Goal: Task Accomplishment & Management: Manage account settings

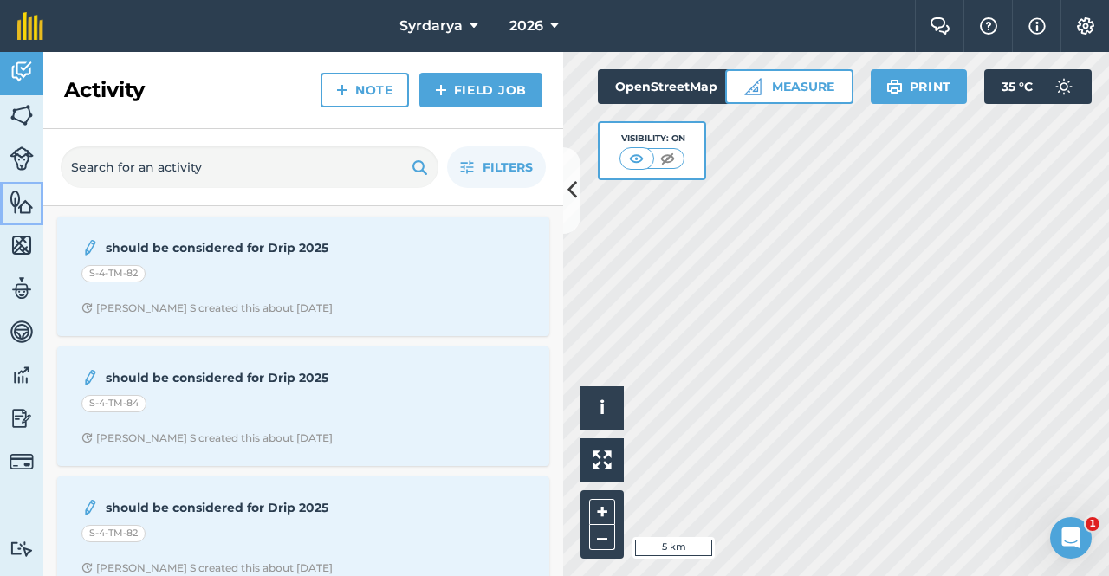
click at [21, 209] on img at bounding box center [22, 202] width 24 height 26
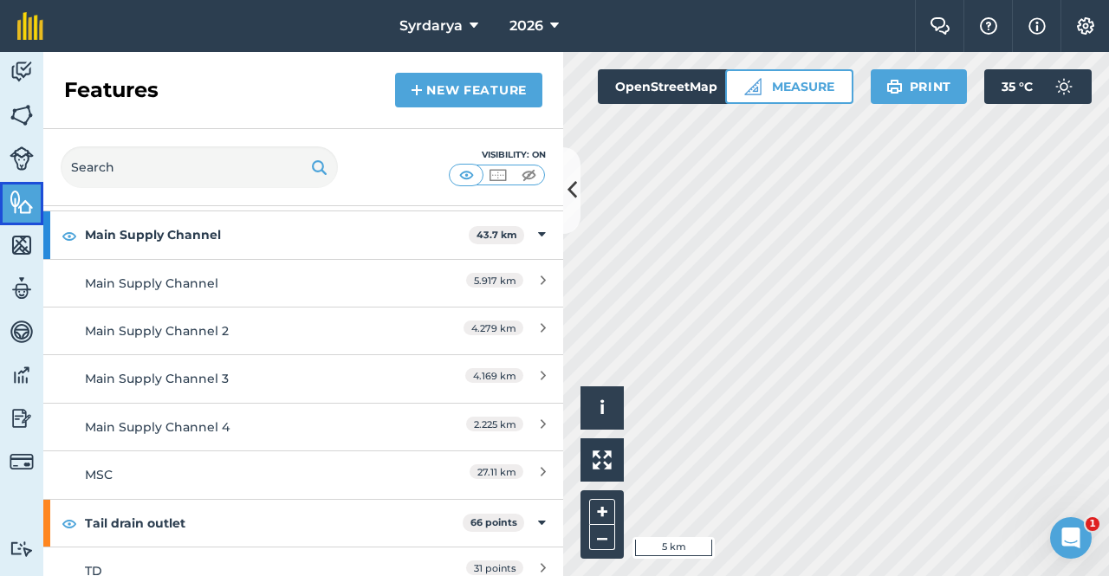
scroll to position [307, 0]
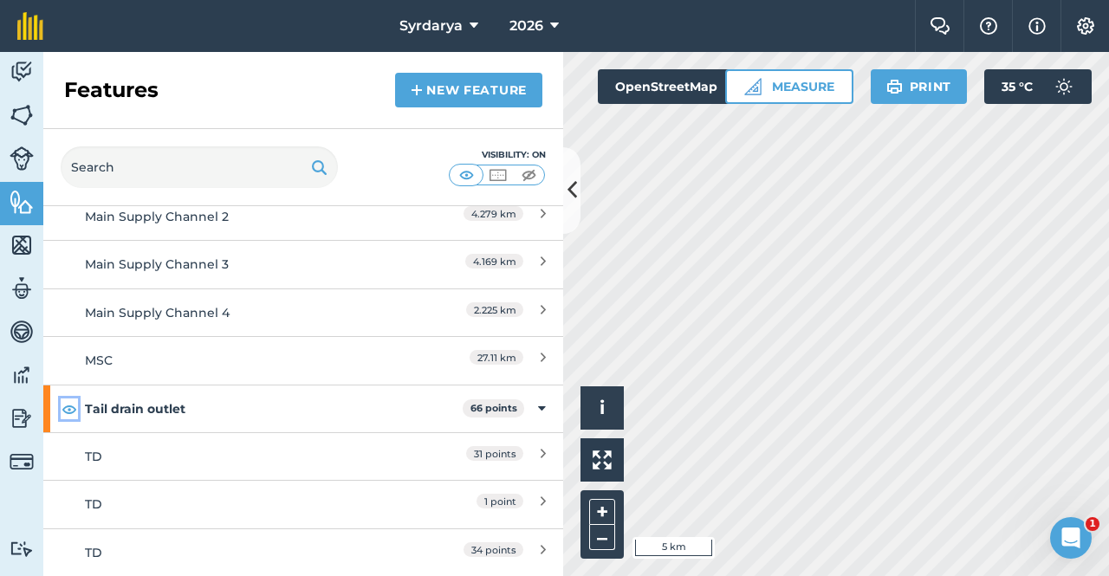
click at [69, 407] on img at bounding box center [70, 409] width 16 height 21
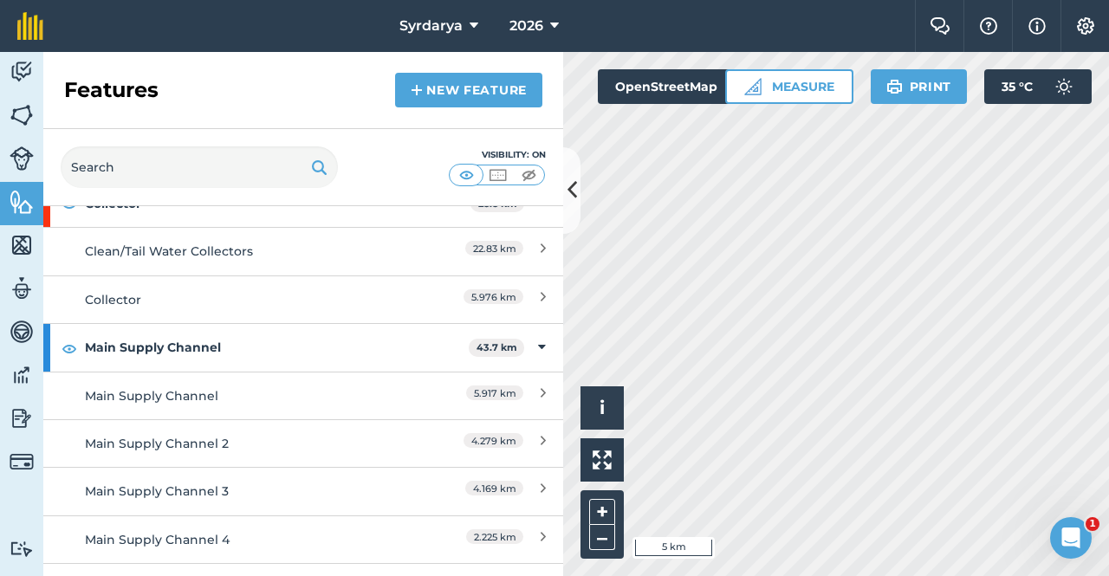
scroll to position [0, 0]
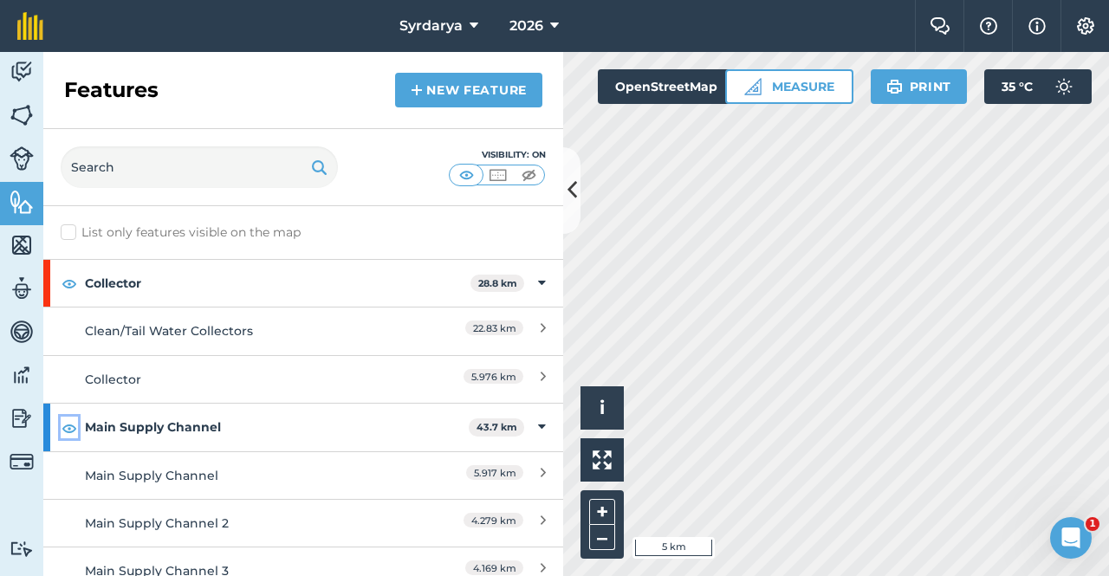
click at [72, 425] on img at bounding box center [70, 428] width 16 height 21
click at [67, 286] on img at bounding box center [70, 283] width 16 height 21
click at [15, 146] on img at bounding box center [22, 158] width 24 height 24
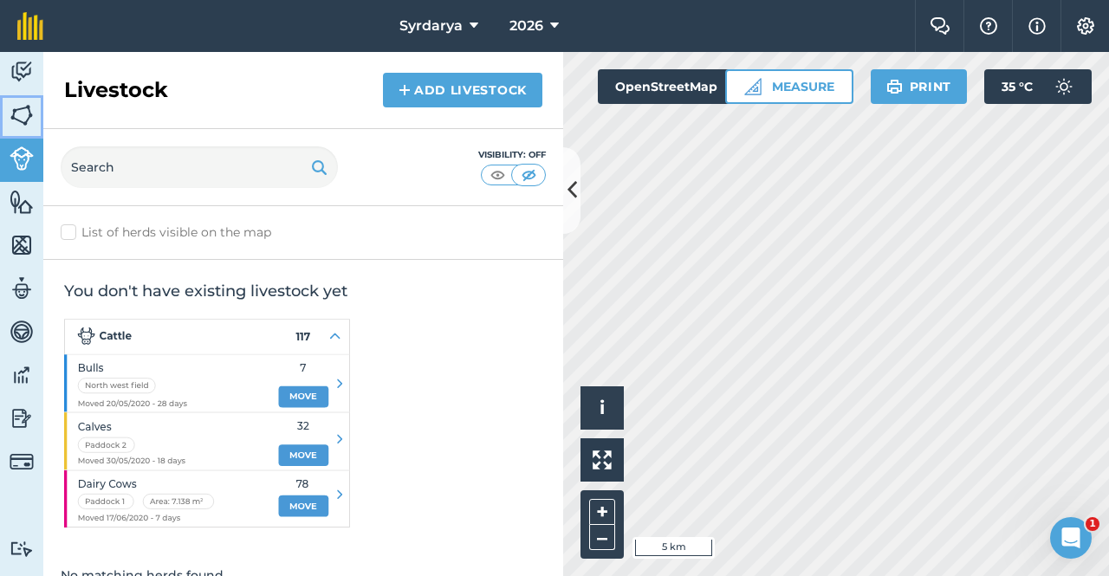
click at [16, 110] on img at bounding box center [22, 115] width 24 height 26
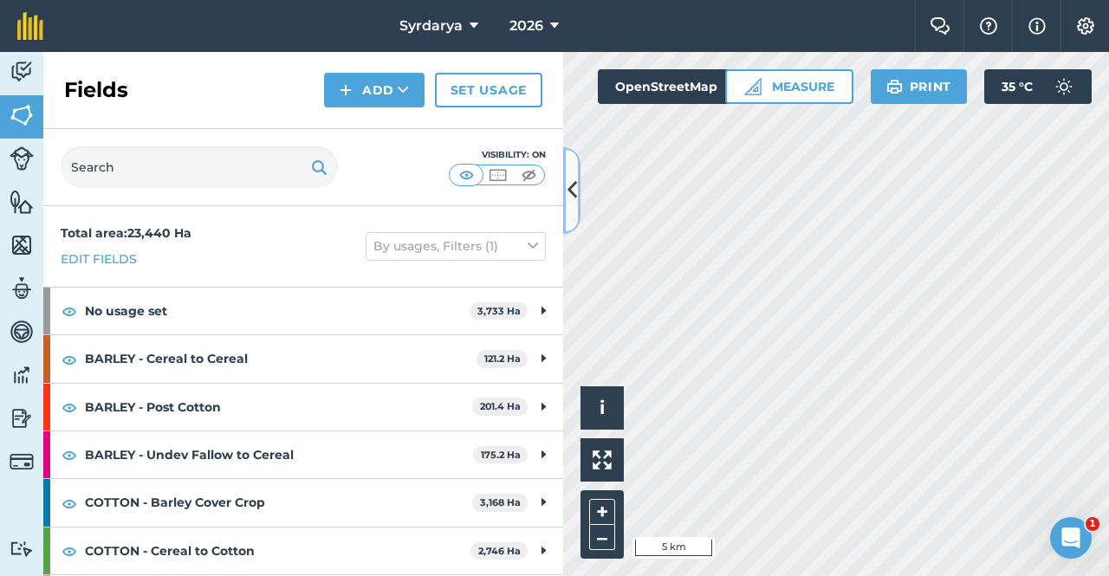
click at [575, 192] on icon at bounding box center [573, 190] width 10 height 30
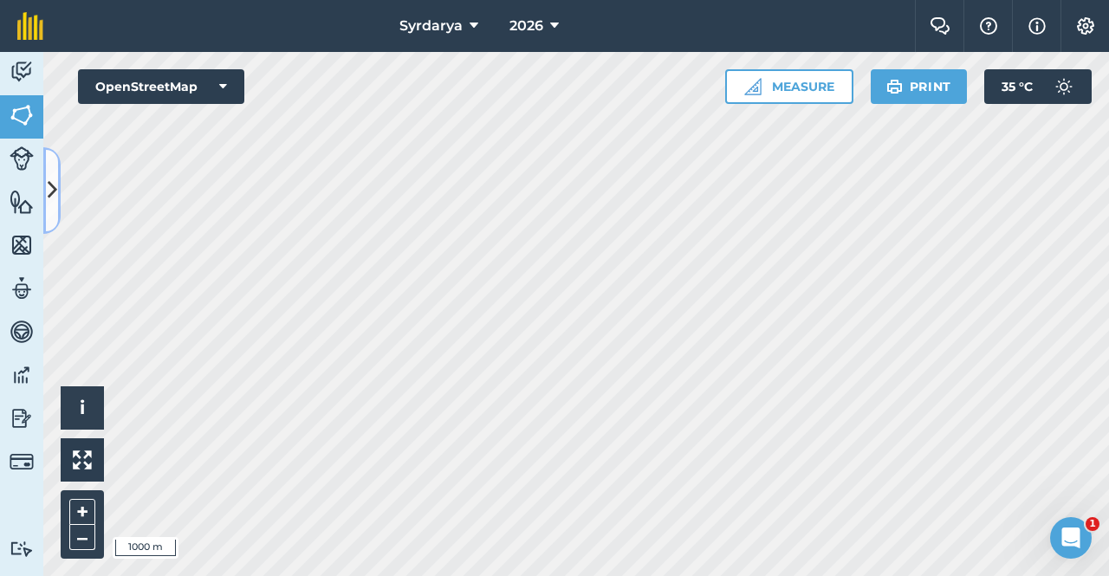
click at [55, 183] on icon at bounding box center [53, 190] width 10 height 30
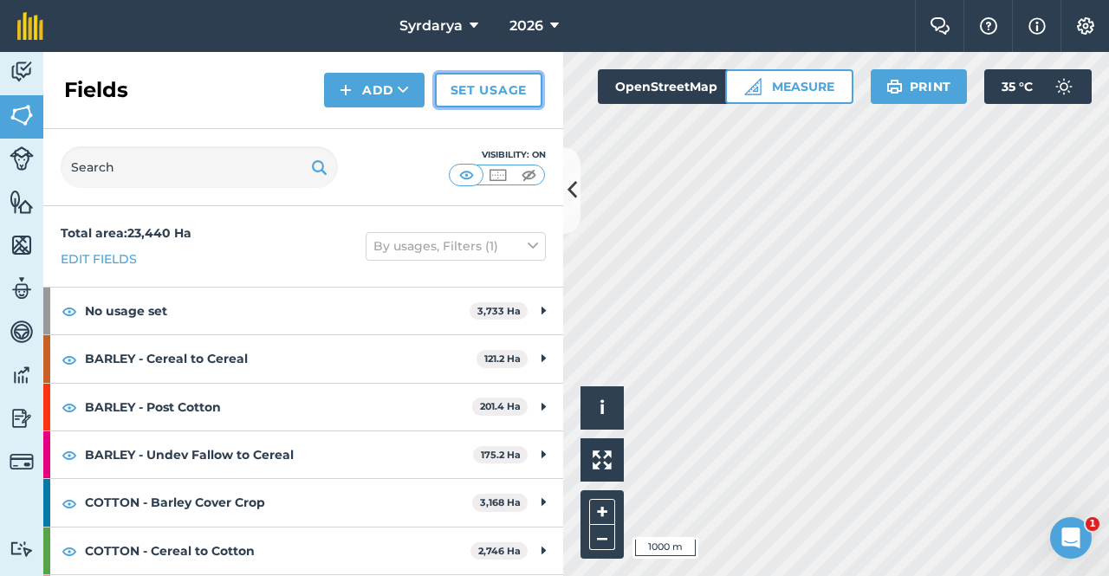
click at [458, 94] on link "Set usage" at bounding box center [488, 90] width 107 height 35
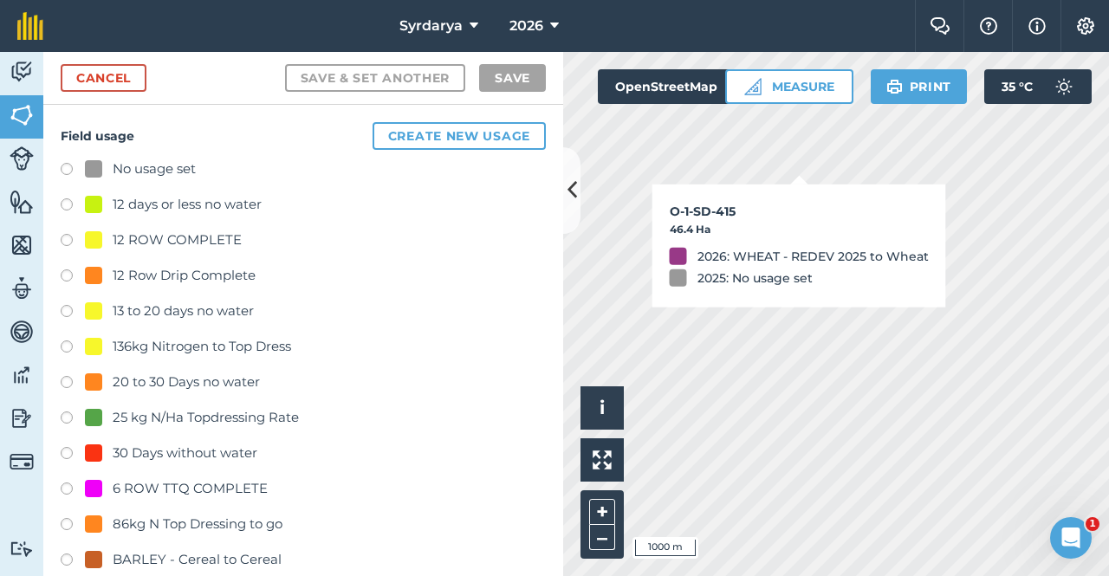
checkbox input "true"
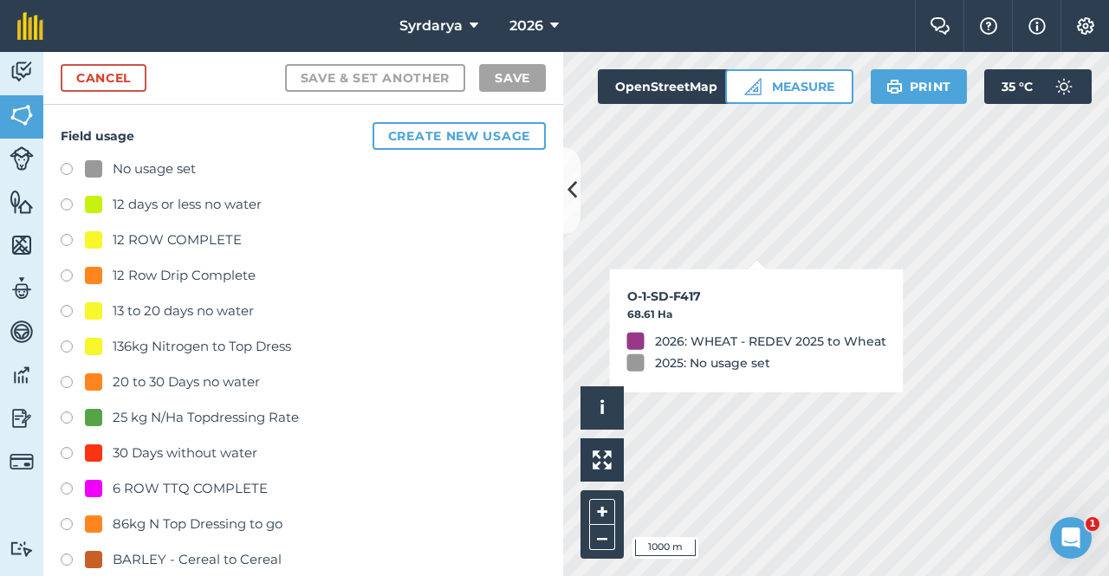
checkbox input "true"
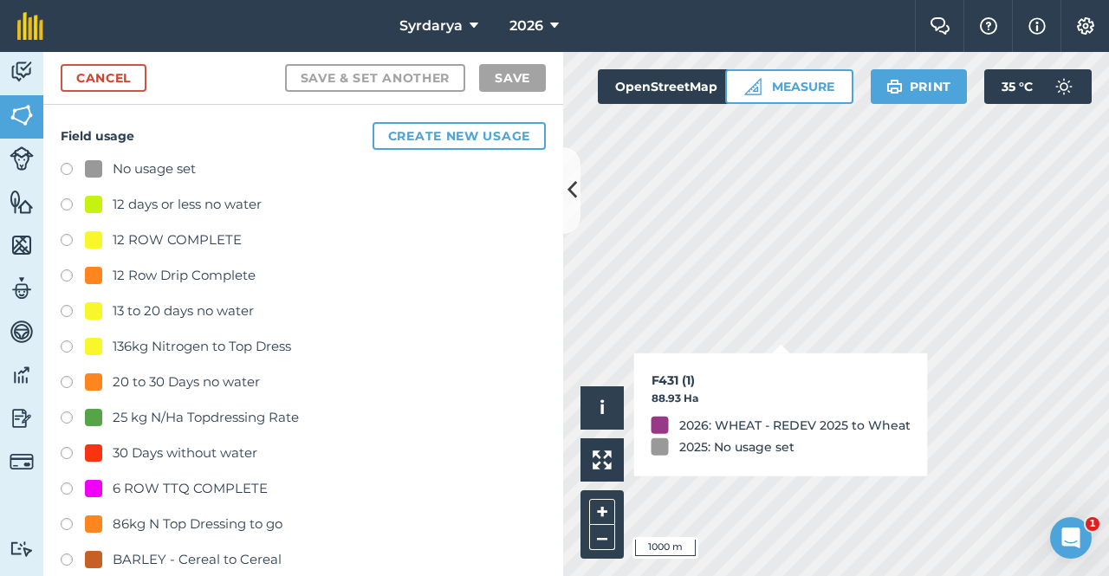
checkbox input "true"
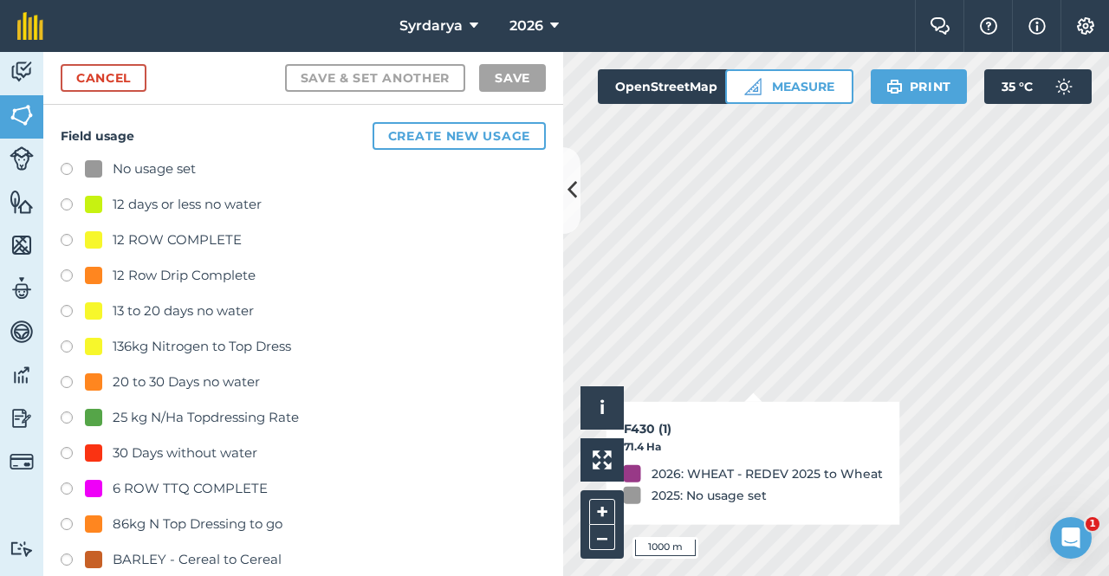
checkbox input "true"
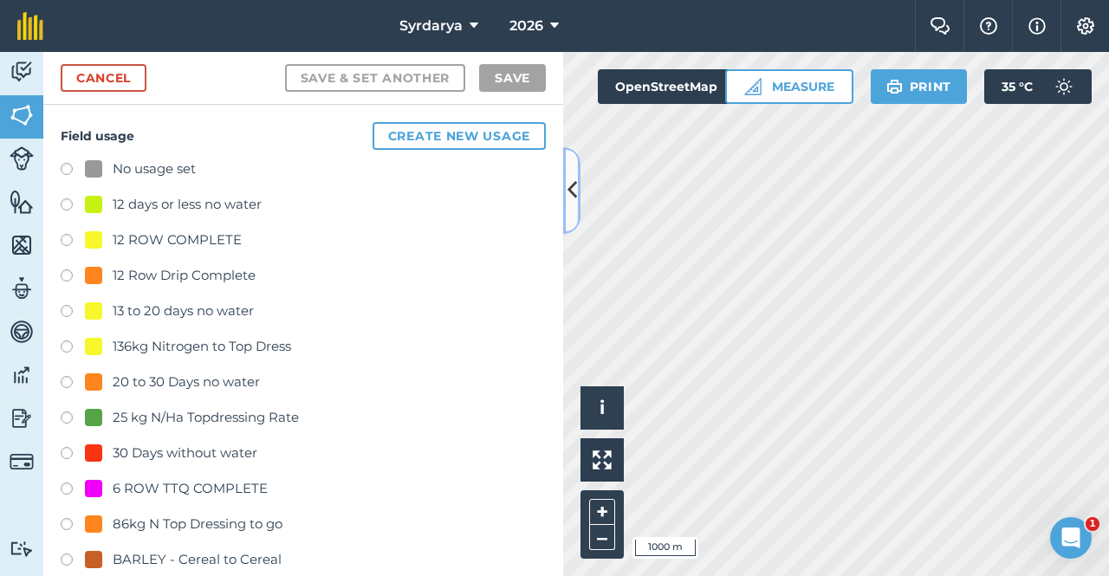
click at [572, 177] on icon at bounding box center [573, 190] width 10 height 30
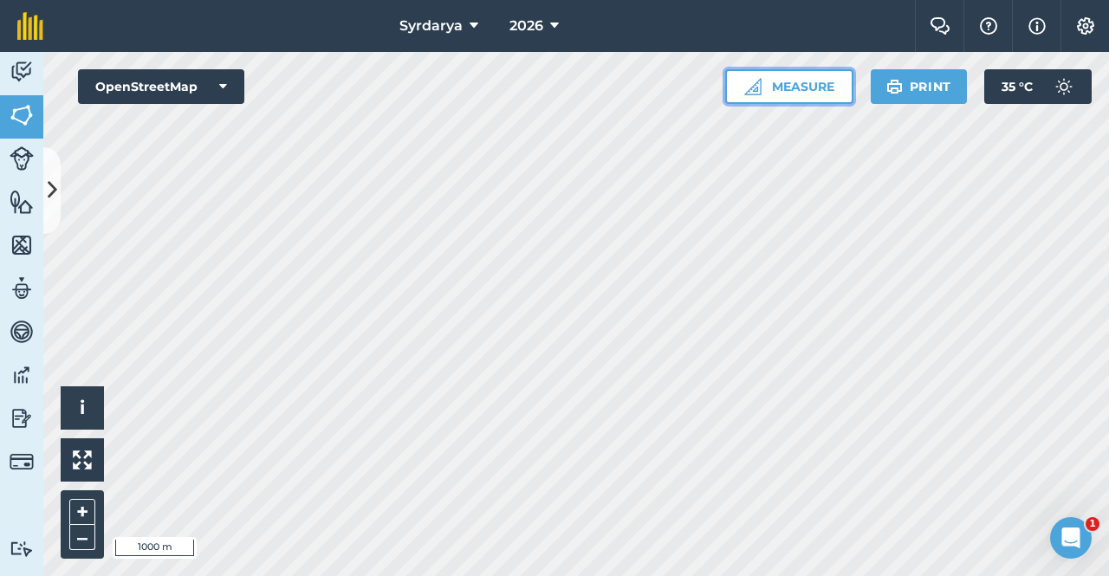
click at [753, 84] on img at bounding box center [753, 86] width 17 height 17
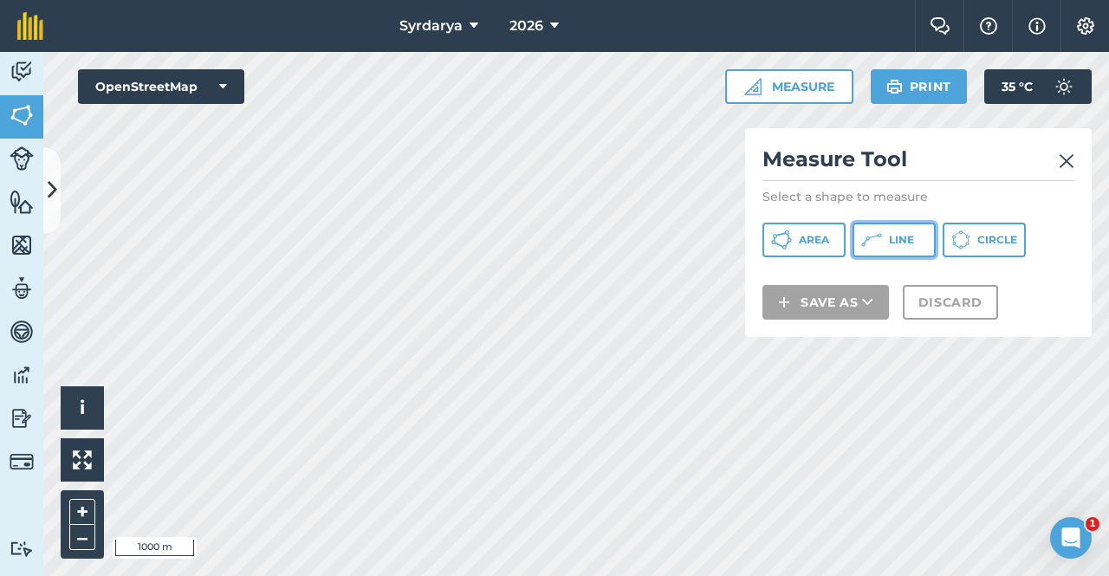
click at [898, 243] on span "Line" at bounding box center [901, 240] width 25 height 14
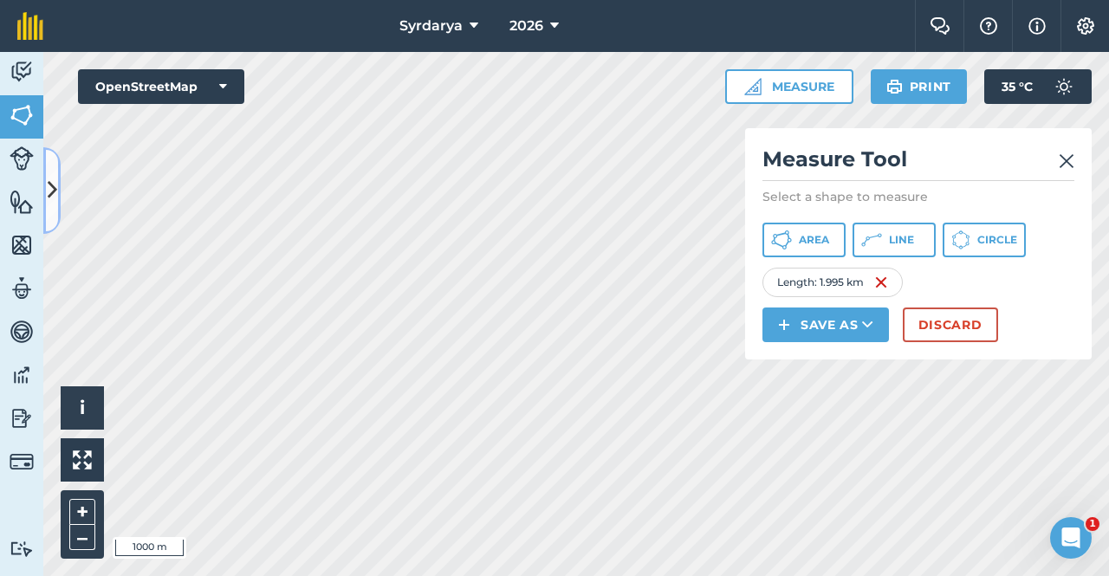
click at [52, 192] on icon at bounding box center [53, 190] width 10 height 30
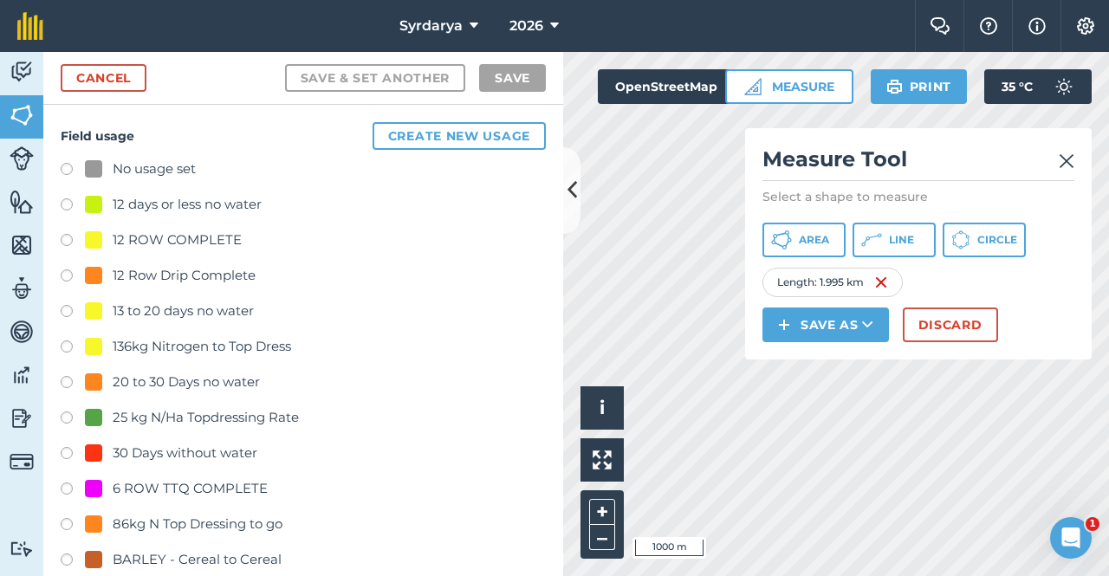
click at [1074, 154] on img at bounding box center [1067, 161] width 16 height 21
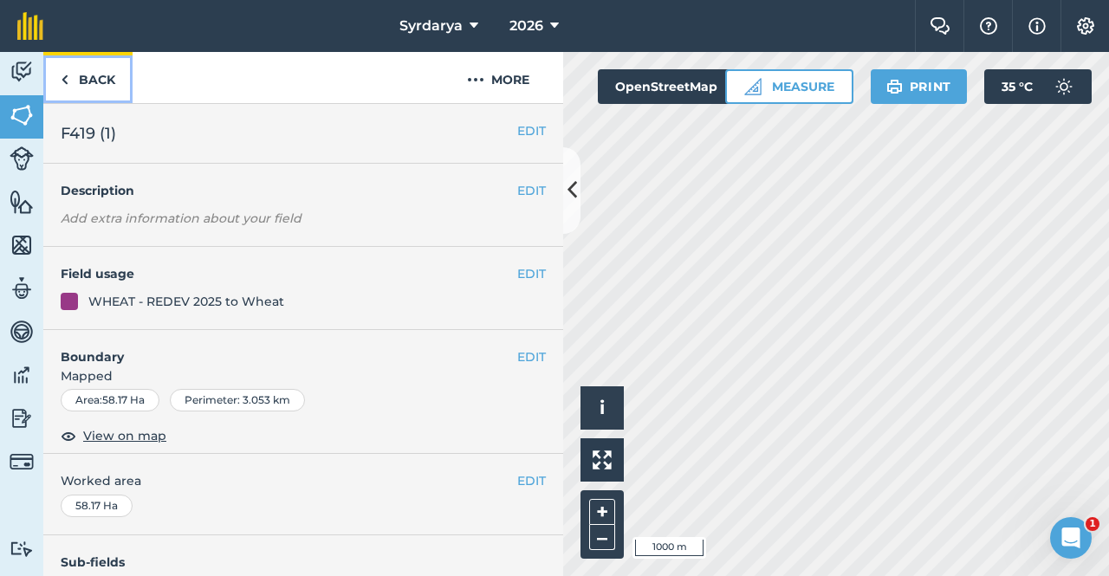
click at [74, 80] on link "Back" at bounding box center [87, 77] width 89 height 51
click at [67, 84] on img at bounding box center [65, 79] width 8 height 21
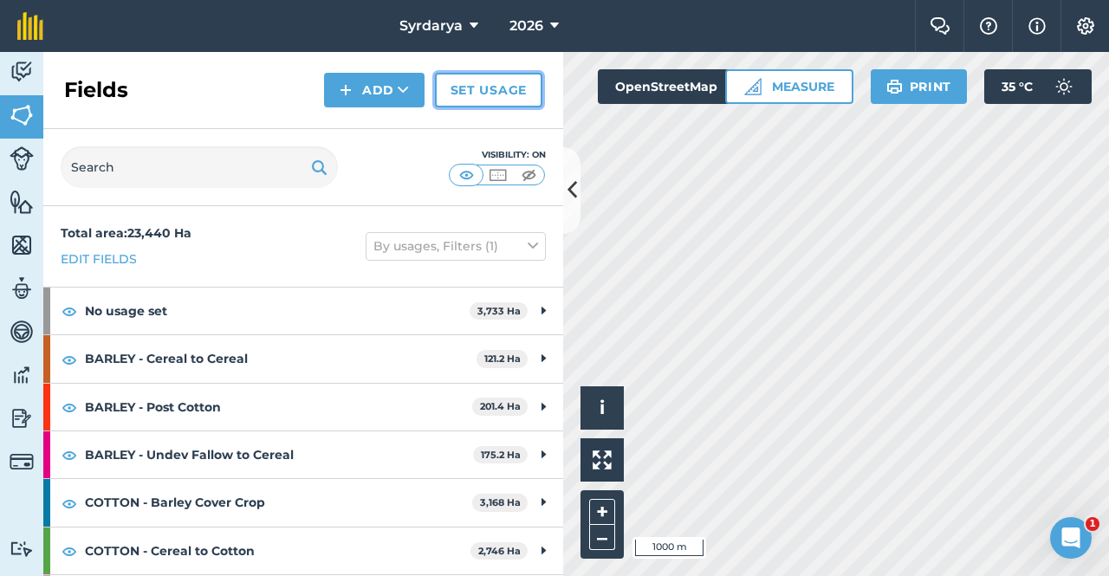
click at [502, 96] on link "Set usage" at bounding box center [488, 90] width 107 height 35
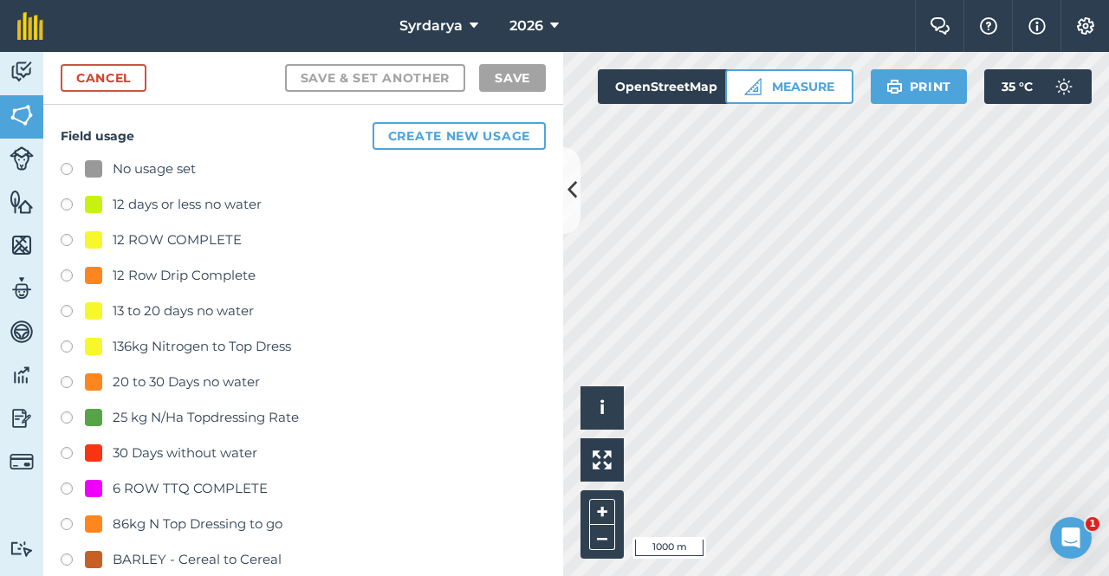
click at [66, 167] on label at bounding box center [73, 171] width 24 height 17
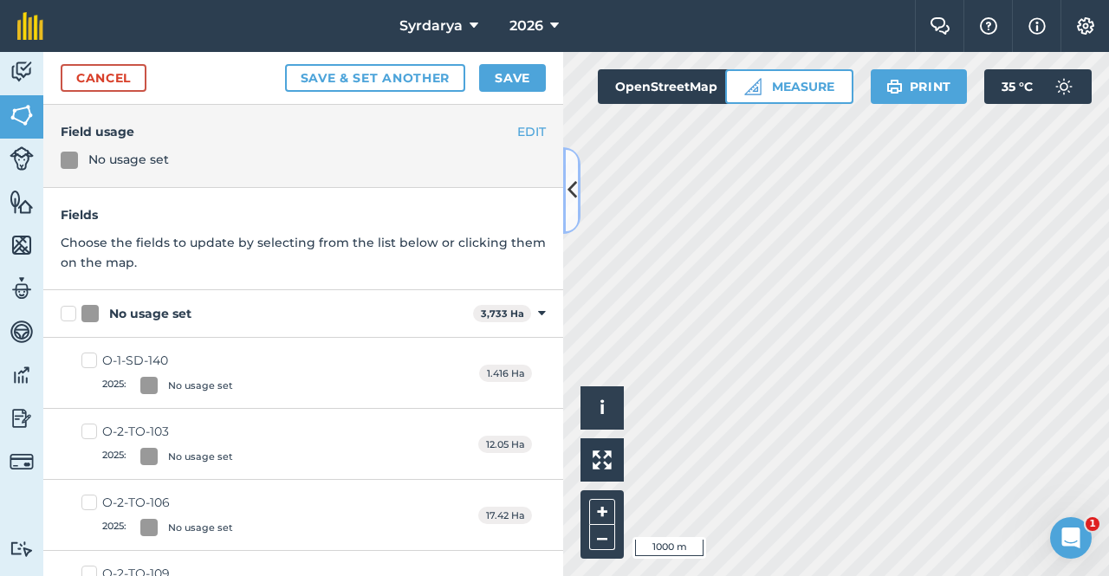
click at [576, 184] on icon at bounding box center [573, 190] width 10 height 30
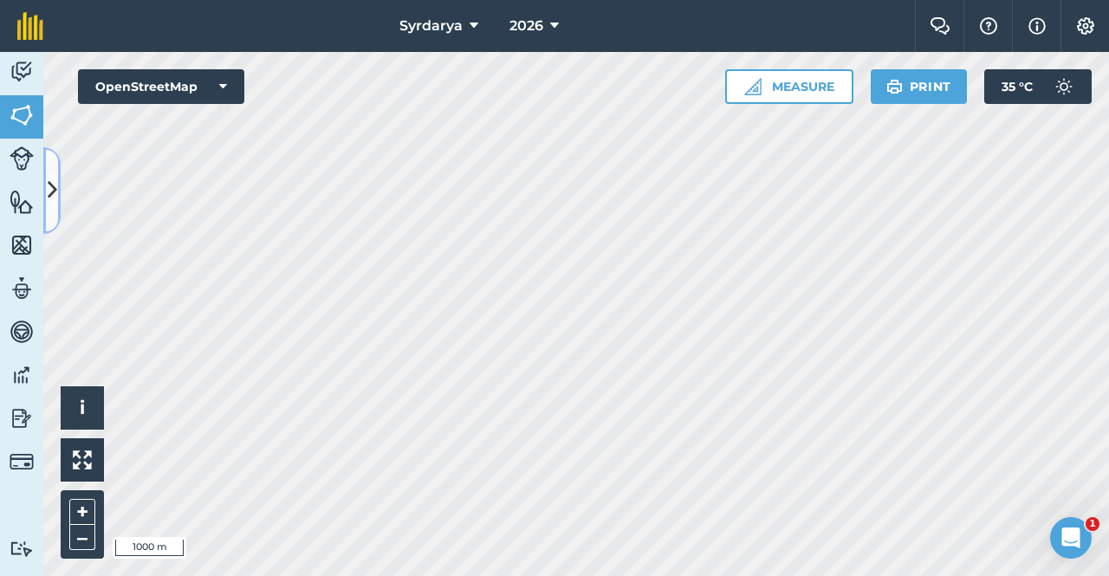
click at [48, 189] on icon at bounding box center [53, 190] width 10 height 30
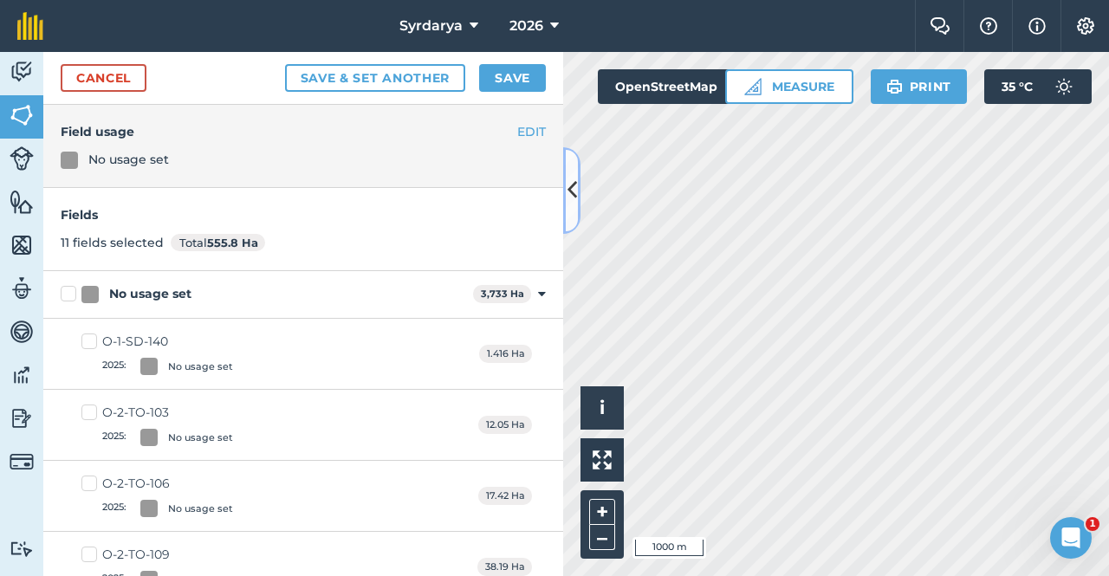
click at [569, 181] on icon at bounding box center [573, 190] width 10 height 30
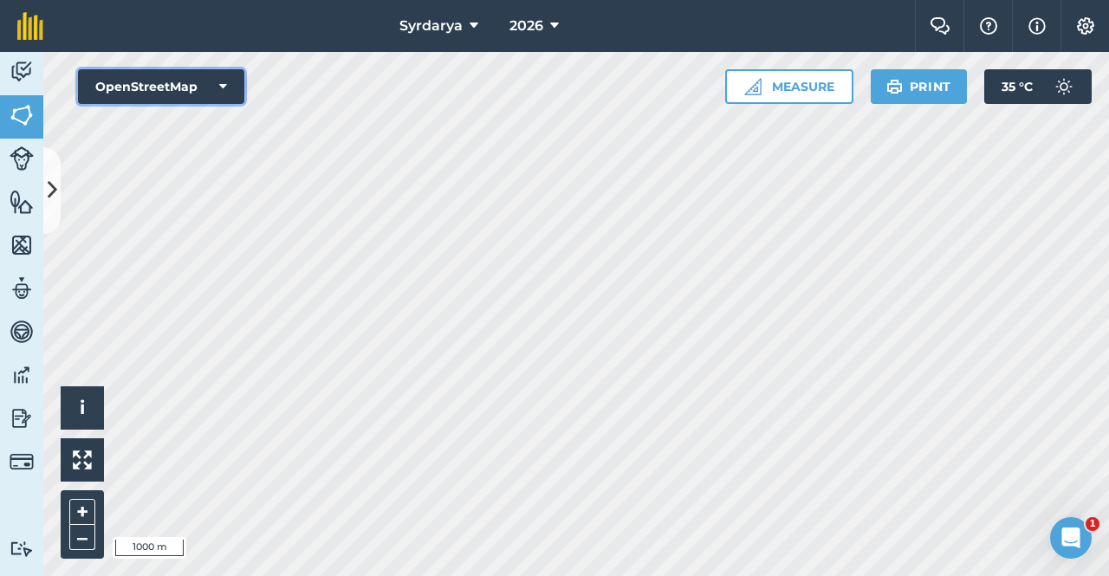
click at [205, 86] on button "OpenStreetMap" at bounding box center [161, 86] width 166 height 35
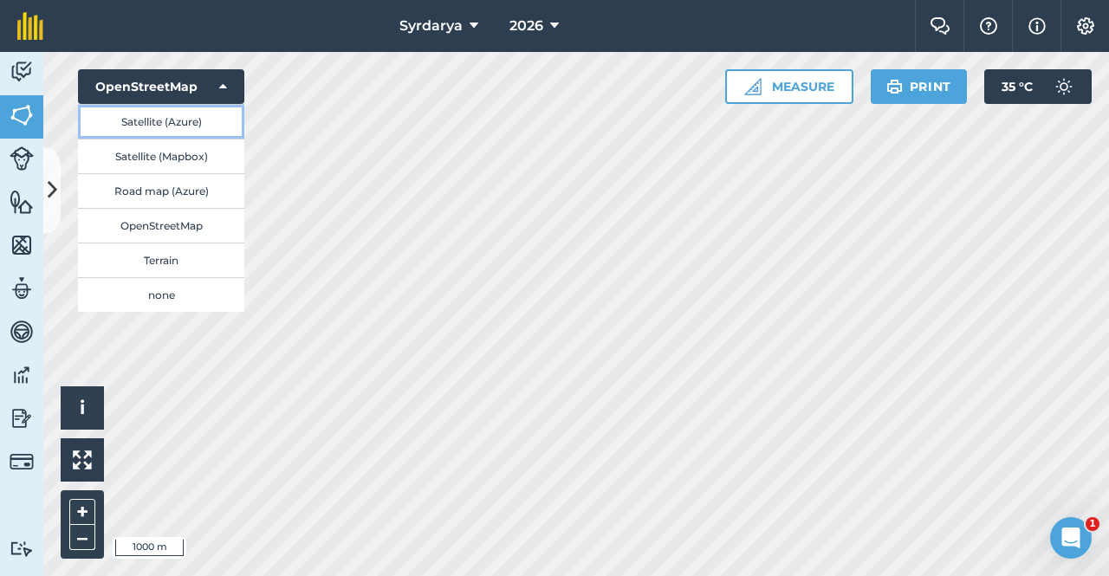
click at [175, 120] on button "Satellite (Azure)" at bounding box center [161, 121] width 166 height 35
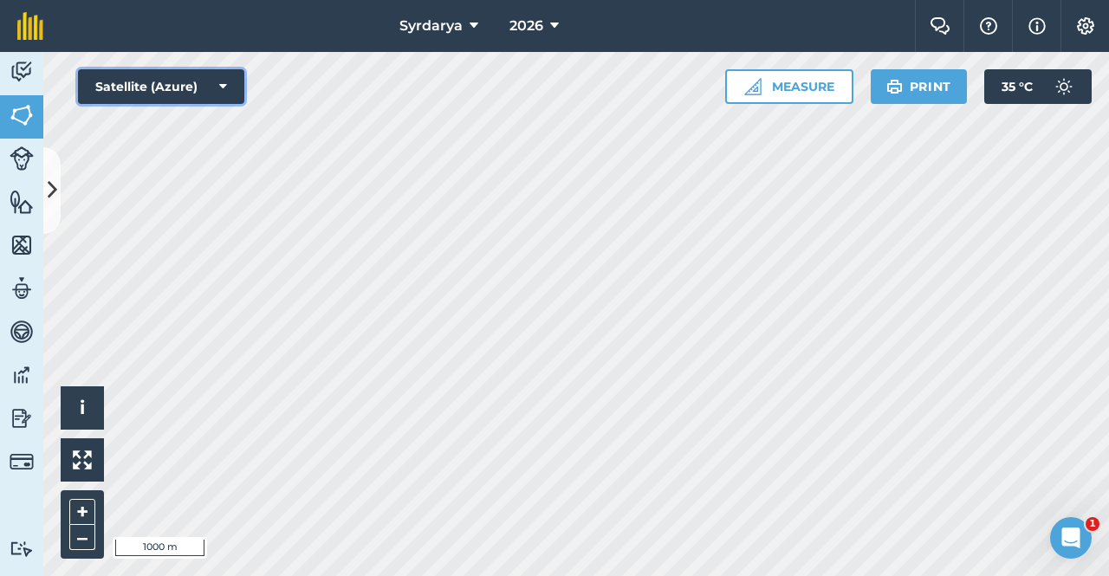
click at [175, 85] on button "Satellite (Azure)" at bounding box center [161, 86] width 166 height 35
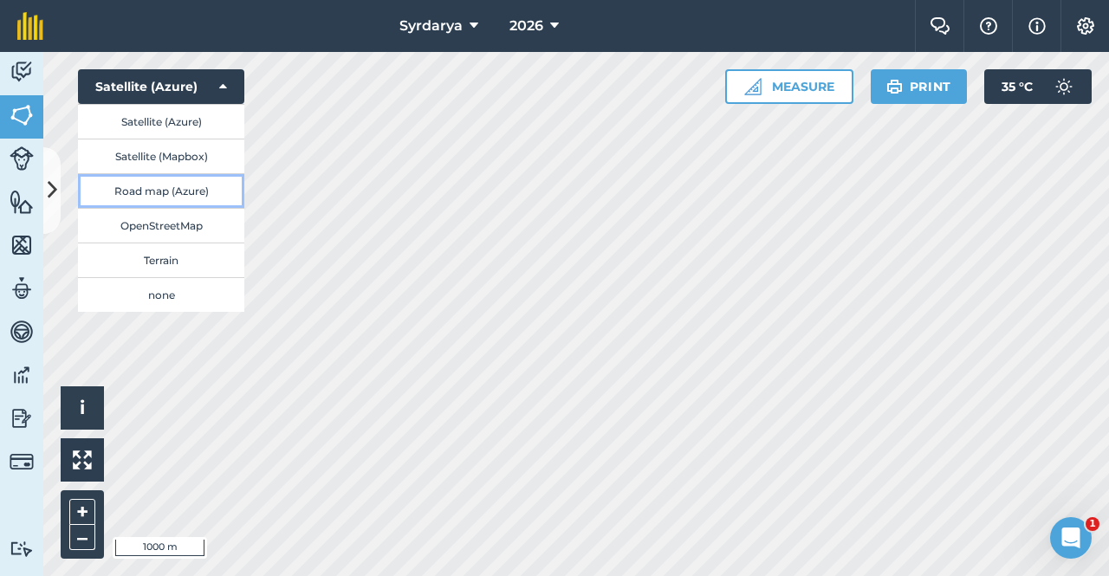
click at [160, 187] on button "Road map (Azure)" at bounding box center [161, 190] width 166 height 35
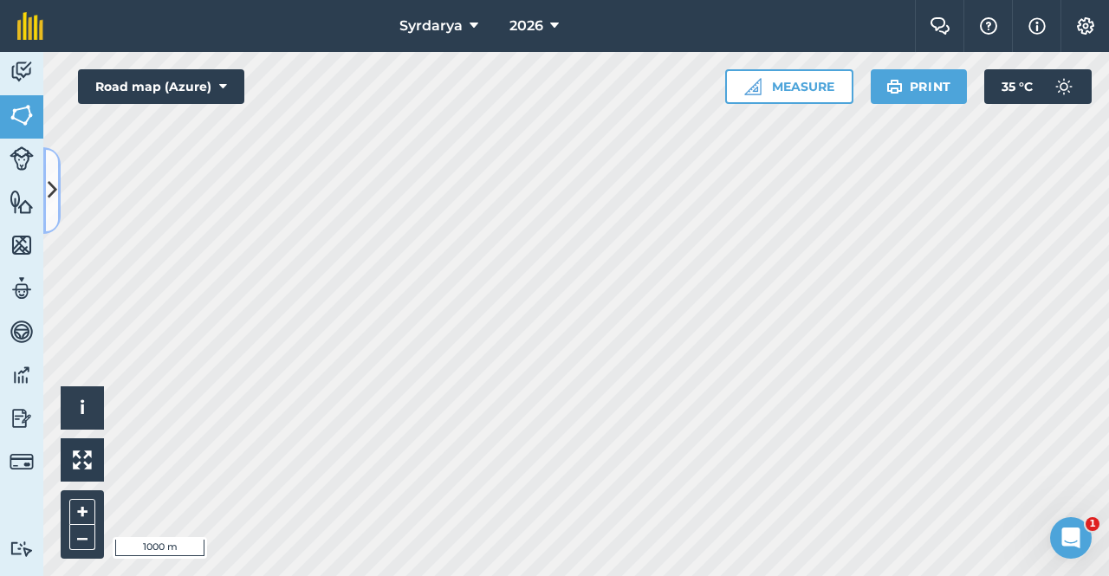
click at [43, 167] on button at bounding box center [51, 190] width 17 height 87
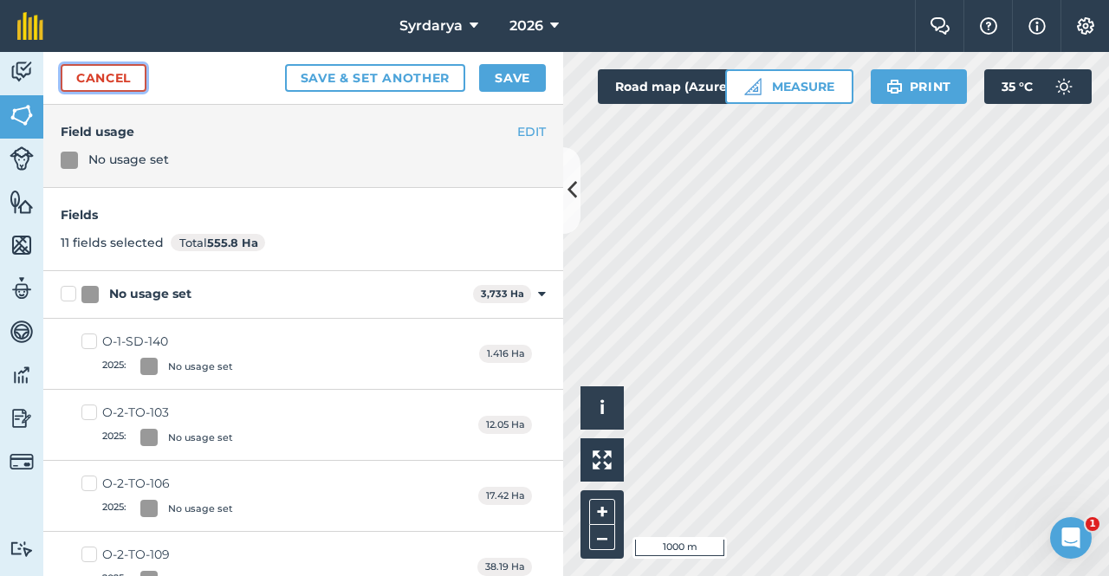
click at [69, 70] on link "Cancel" at bounding box center [104, 78] width 86 height 28
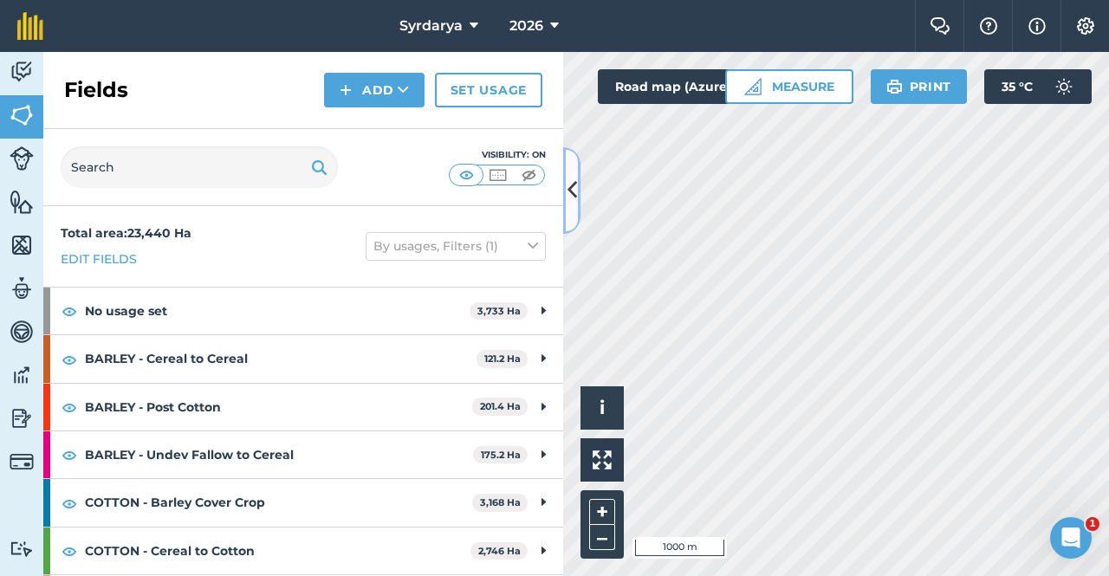
click at [568, 187] on icon at bounding box center [573, 190] width 10 height 30
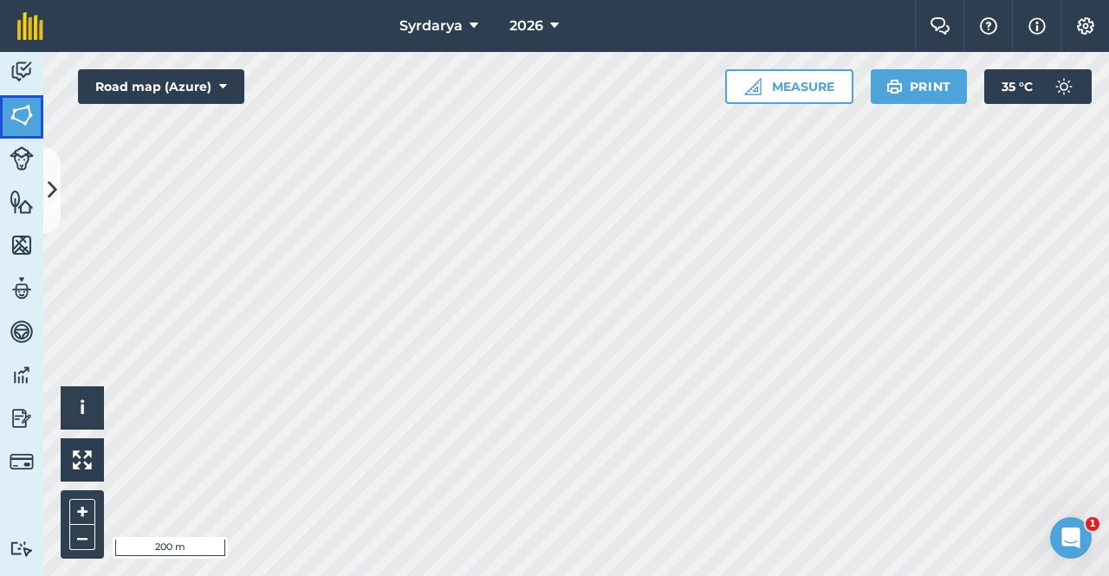
click at [23, 103] on img at bounding box center [22, 115] width 24 height 26
click at [49, 186] on icon at bounding box center [53, 190] width 10 height 30
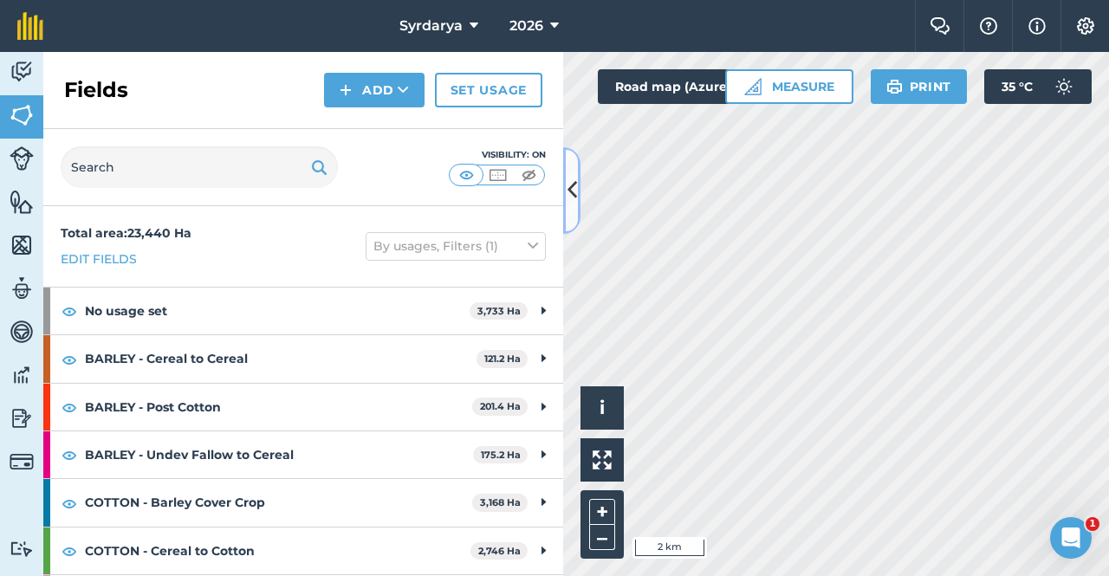
click at [573, 190] on icon at bounding box center [573, 190] width 10 height 30
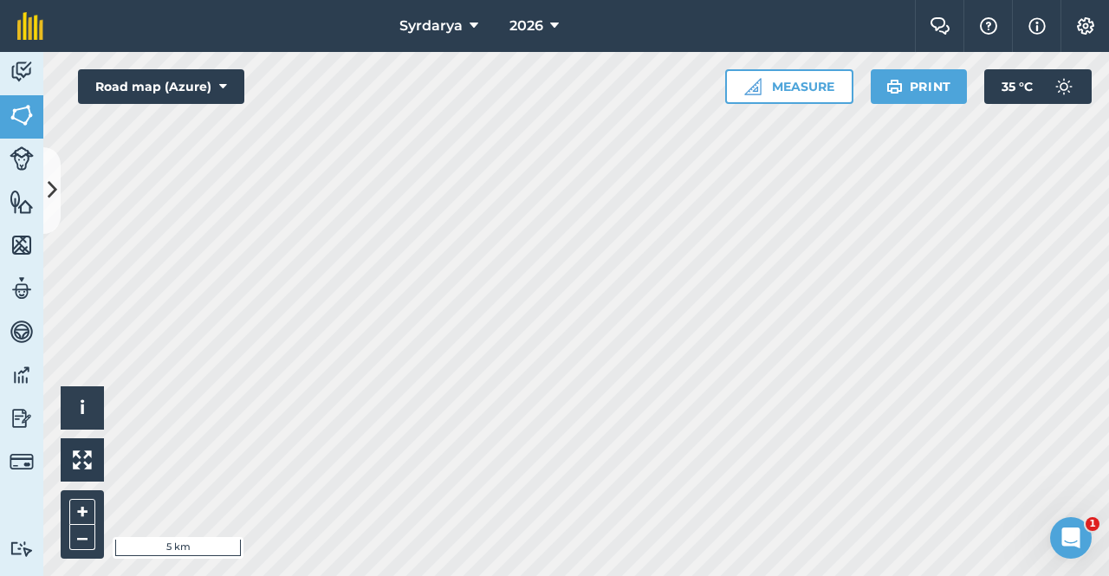
click at [335, 576] on html "Syrdarya 2026 Farm Chat Help Info Settings Syrdarya - 2026 Reproduced with the …" at bounding box center [554, 288] width 1109 height 576
click at [621, 576] on html "Syrdarya 2026 Farm Chat Help Info Settings Syrdarya - 2026 Reproduced with the …" at bounding box center [554, 288] width 1109 height 576
click at [478, 576] on html "Syrdarya 2026 Farm Chat Help Info Settings Syrdarya - 2026 Reproduced with the …" at bounding box center [554, 288] width 1109 height 576
click at [54, 180] on icon at bounding box center [53, 190] width 10 height 30
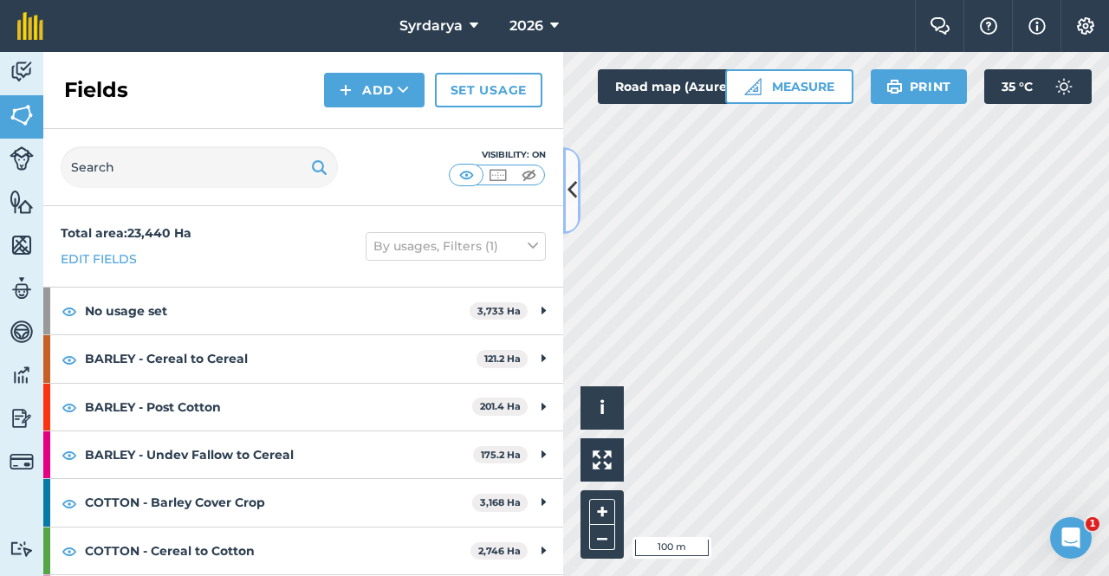
click at [575, 187] on icon at bounding box center [573, 190] width 10 height 30
